Goal: Check status: Check status

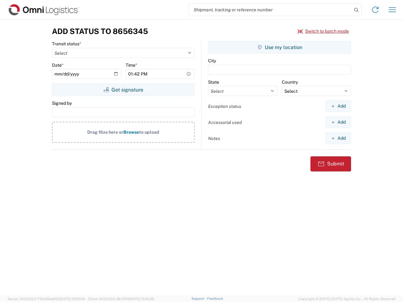
click at [270, 10] on input "search" at bounding box center [270, 10] width 163 height 12
click at [356, 10] on icon at bounding box center [356, 10] width 9 height 9
click at [375, 10] on icon at bounding box center [375, 10] width 10 height 10
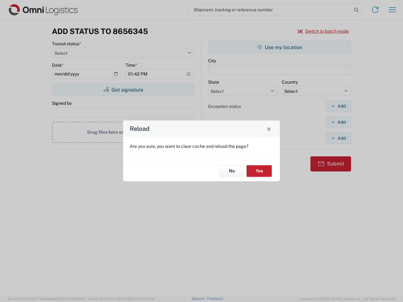
click at [392, 10] on div "Reload Are you sure, you want to clear cache and reload the page? No Yes" at bounding box center [201, 151] width 403 height 302
click at [323, 31] on div "Reload Are you sure, you want to clear cache and reload the page? No Yes" at bounding box center [201, 151] width 403 height 302
click at [123, 90] on div "Reload Are you sure, you want to clear cache and reload the page? No Yes" at bounding box center [201, 151] width 403 height 302
click at [280, 47] on div "Reload Are you sure, you want to clear cache and reload the page? No Yes" at bounding box center [201, 151] width 403 height 302
click at [338, 106] on div "Reload Are you sure, you want to clear cache and reload the page? No Yes" at bounding box center [201, 151] width 403 height 302
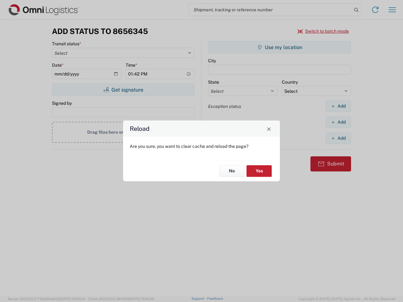
click at [338, 122] on div "Reload Are you sure, you want to clear cache and reload the page? No Yes" at bounding box center [201, 151] width 403 height 302
click at [338, 138] on div "Reload Are you sure, you want to clear cache and reload the page? No Yes" at bounding box center [201, 151] width 403 height 302
